Goal: Complete application form

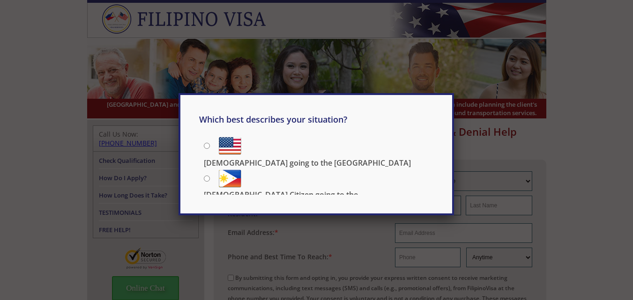
click at [207, 145] on input "[DEMOGRAPHIC_DATA] going to the [GEOGRAPHIC_DATA]" at bounding box center [207, 146] width 6 height 6
radio input "true"
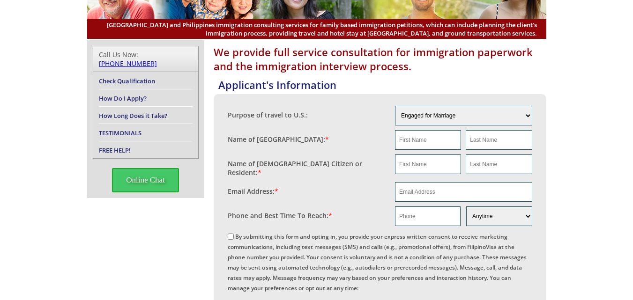
scroll to position [107, 0]
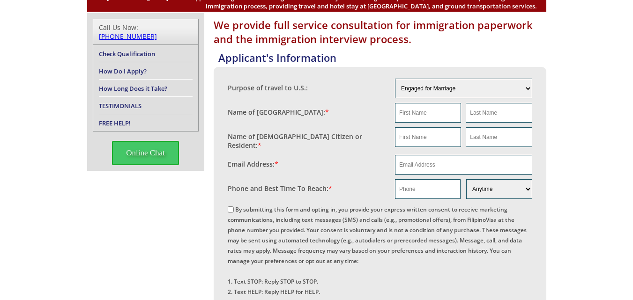
drag, startPoint x: 640, startPoint y: 75, endPoint x: 638, endPoint y: 114, distance: 39.4
click at [633, 114] on html "[GEOGRAPHIC_DATA] and Philippines immigration consulting services for family ba…" at bounding box center [316, 267] width 633 height 748
click at [462, 86] on select "Engaged for Marriage Already Married to [DEMOGRAPHIC_DATA] Citizen / Resident F…" at bounding box center [463, 89] width 137 height 20
select select "2"
click at [395, 79] on select "Engaged for Marriage Already Married to [DEMOGRAPHIC_DATA] Citizen / Resident F…" at bounding box center [463, 89] width 137 height 20
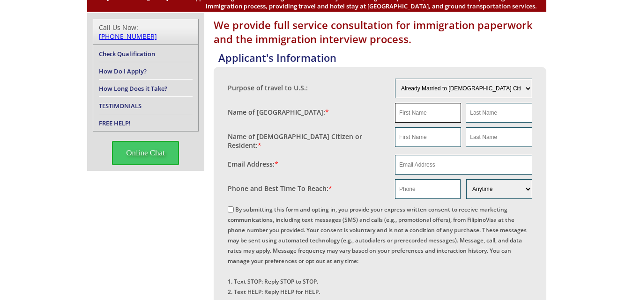
click at [429, 113] on input "text" at bounding box center [428, 113] width 66 height 20
type input "Jonalyn"
type input "Timbal"
type input "Jonalyn"
type input "Timbal"
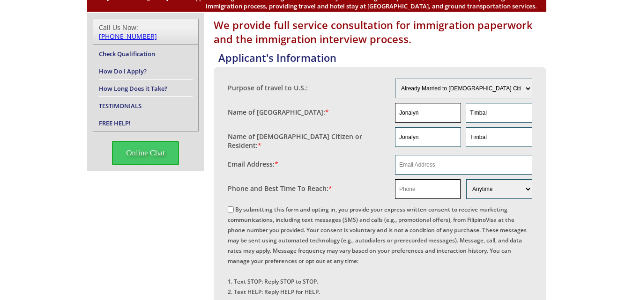
type input "09955433207"
click at [501, 132] on input "Timbal" at bounding box center [499, 138] width 66 height 20
drag, startPoint x: 436, startPoint y: 140, endPoint x: 386, endPoint y: 143, distance: 50.2
click at [386, 143] on fieldset "Name of US Citizen or Resident: * Jonalyn Timbal" at bounding box center [380, 139] width 305 height 28
type input "Norman"
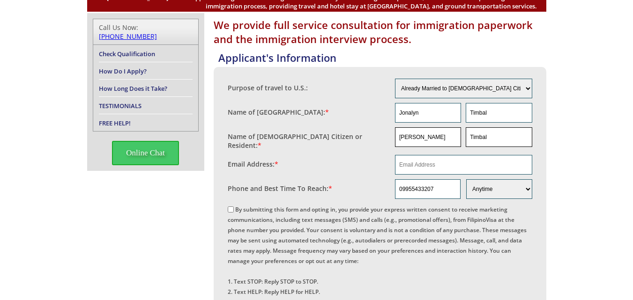
drag, startPoint x: 496, startPoint y: 138, endPoint x: 444, endPoint y: 143, distance: 52.3
click at [444, 143] on div "Norman Timbal" at bounding box center [463, 138] width 137 height 20
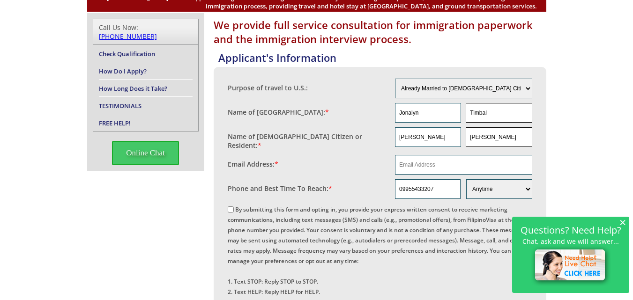
type input "Carrington"
drag, startPoint x: 489, startPoint y: 112, endPoint x: 450, endPoint y: 110, distance: 39.4
click at [450, 110] on div "Jonalyn Timbal" at bounding box center [463, 113] width 137 height 20
type input "Carrington"
click at [442, 164] on input "email" at bounding box center [463, 165] width 137 height 20
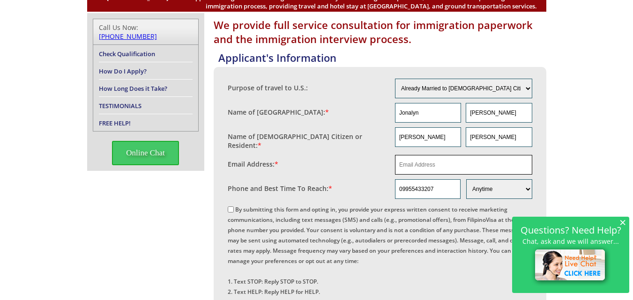
type input "jonalyntimbal21@gmail.com"
click at [452, 184] on input "09955433207" at bounding box center [428, 190] width 66 height 20
drag, startPoint x: 443, startPoint y: 186, endPoint x: 282, endPoint y: 225, distance: 165.5
click at [282, 225] on div "Purpose of travel to U.S.: Engaged for Marriage Already Married to U.S. Citizen…" at bounding box center [380, 203] width 305 height 254
type input "09277953013"
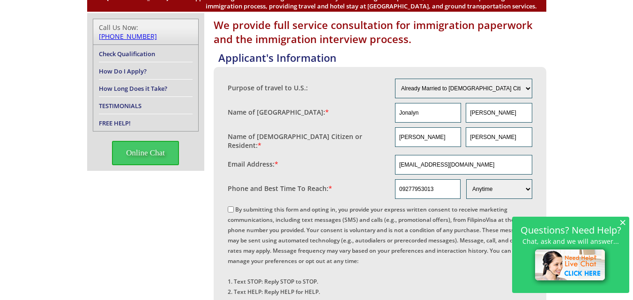
click at [230, 209] on input "By submitting this form and opting in, you provide your express written consent…" at bounding box center [231, 210] width 6 height 6
checkbox input "true"
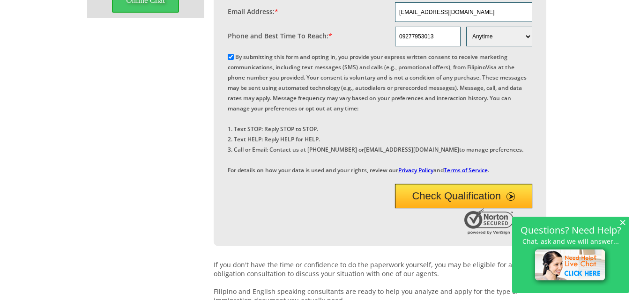
scroll to position [275, 0]
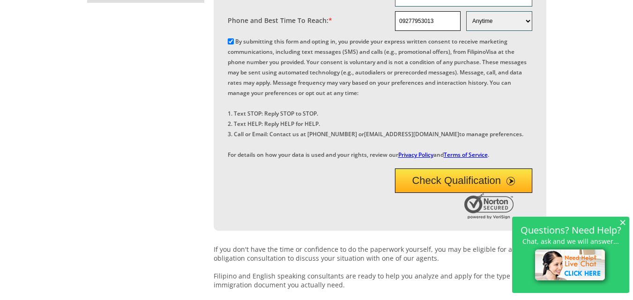
drag, startPoint x: 440, startPoint y: 16, endPoint x: 296, endPoint y: 60, distance: 150.4
click at [296, 60] on div "Purpose of travel to U.S.: Engaged for Marriage Already Married to U.S. Citizen…" at bounding box center [380, 35] width 305 height 254
type input "09277953013"
click at [429, 193] on button "Check Qualification" at bounding box center [463, 181] width 137 height 24
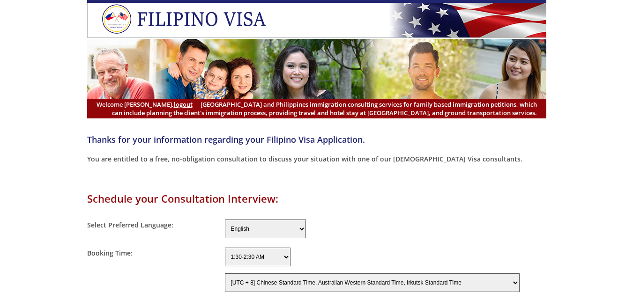
select select "-480"
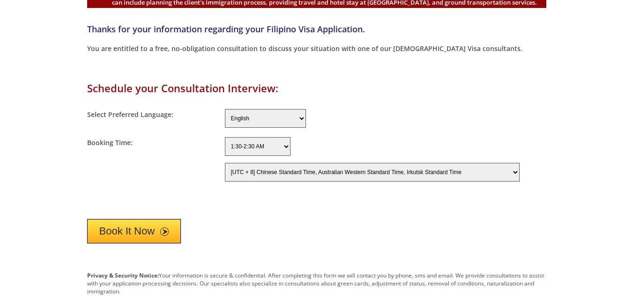
scroll to position [124, 0]
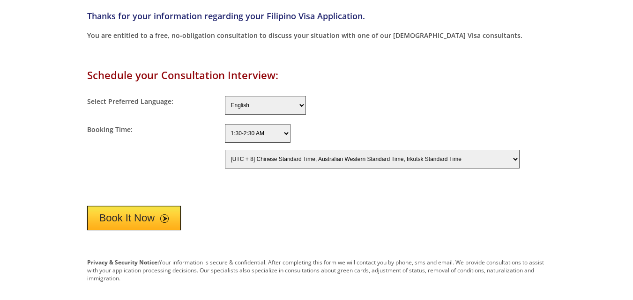
click at [286, 105] on select "English Filipino" at bounding box center [265, 105] width 81 height 19
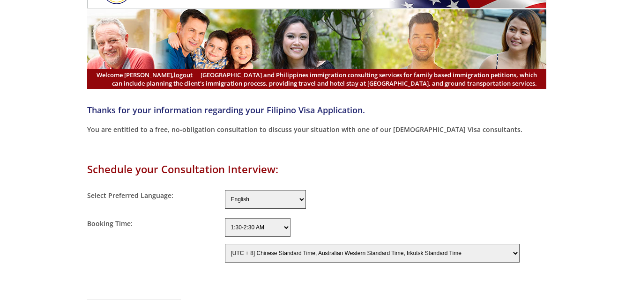
scroll to position [0, 0]
